Goal: Find specific page/section: Find specific page/section

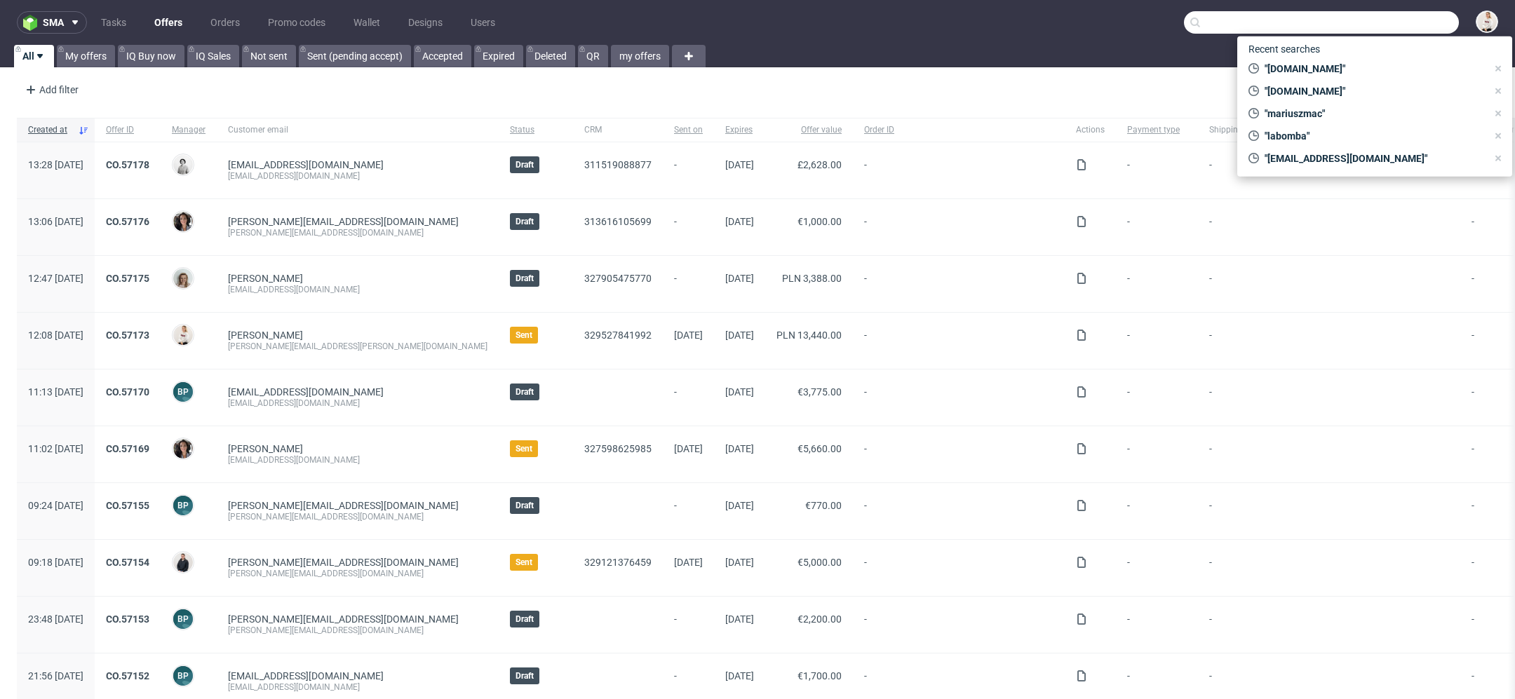
click at [1406, 23] on input "text" at bounding box center [1321, 22] width 275 height 22
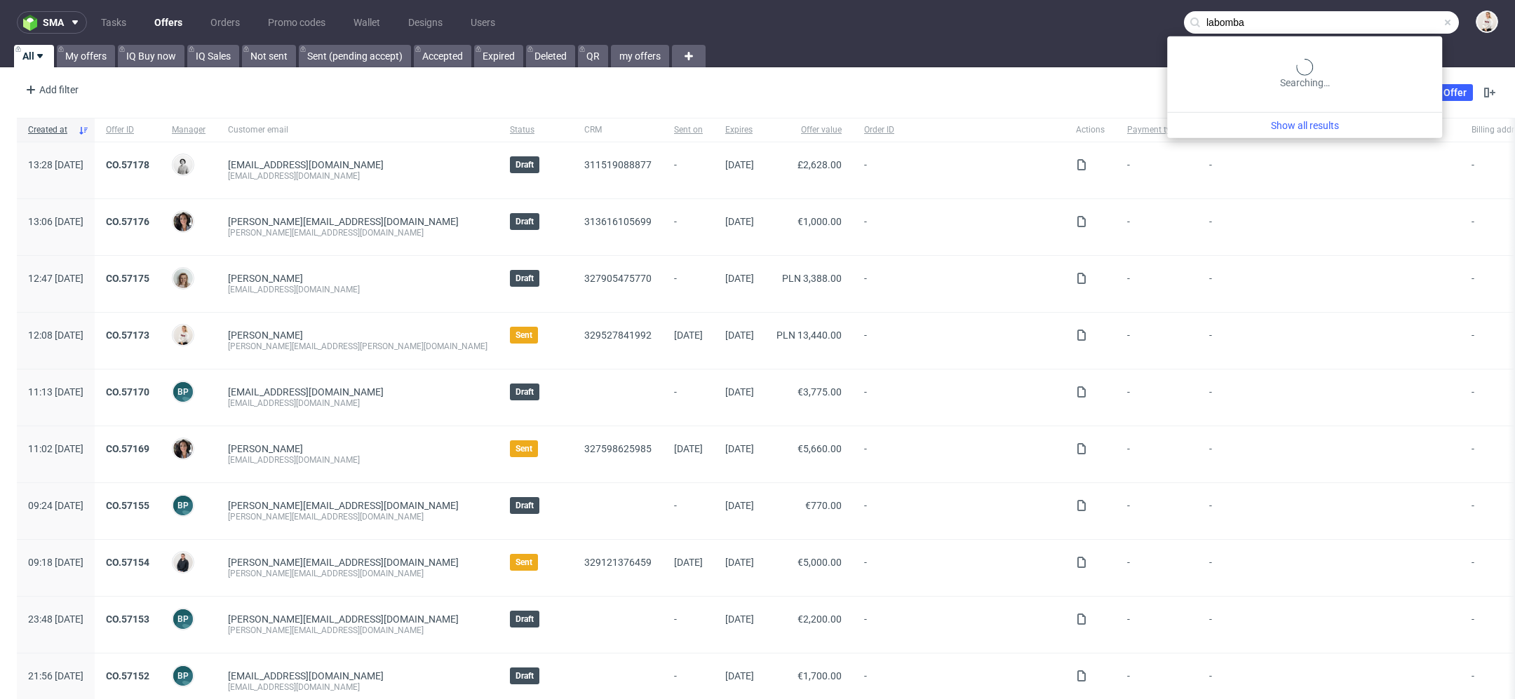
type input "labomba"
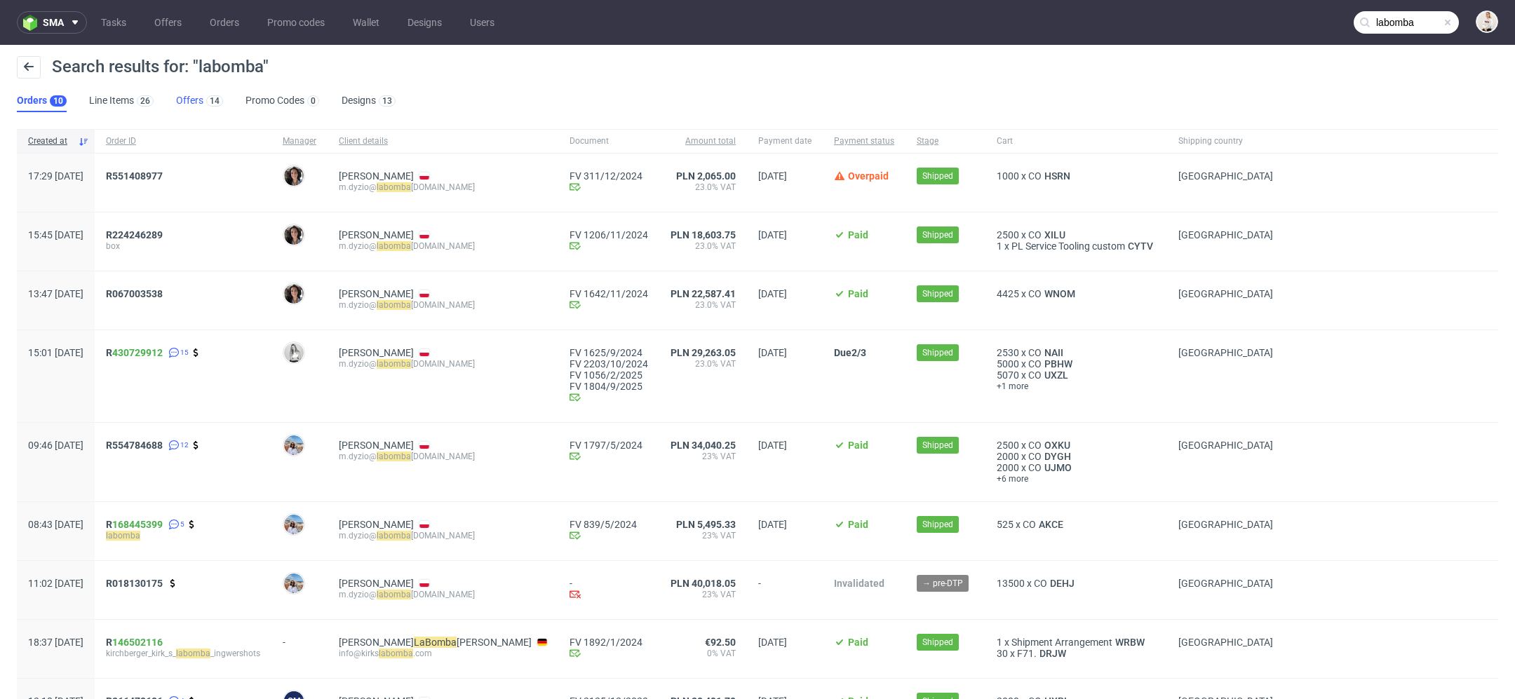
click at [191, 109] on link "Offers 14" at bounding box center [199, 101] width 47 height 22
